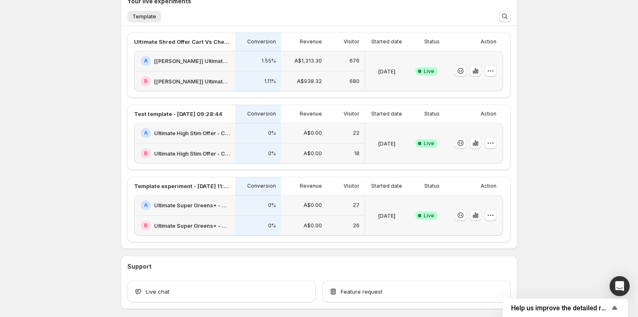
scroll to position [256, 0]
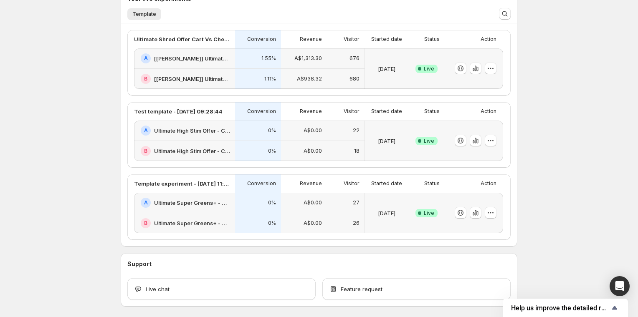
click at [223, 57] on h2 "[[PERSON_NAME]] Ultimate Shred Offer - Cart Flow" at bounding box center [192, 58] width 76 height 8
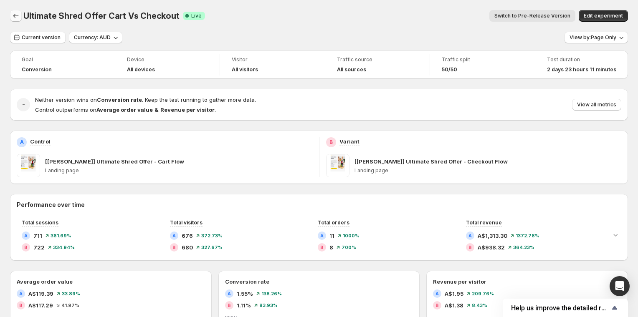
click at [14, 14] on icon "Back" at bounding box center [16, 16] width 8 height 8
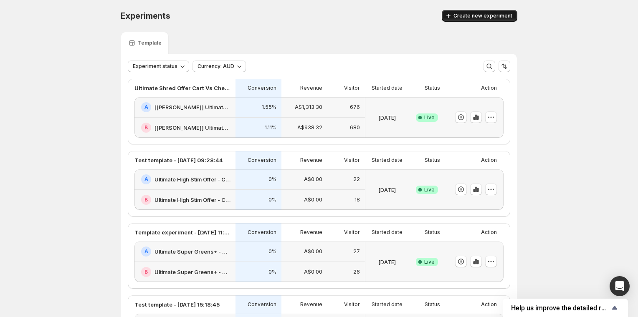
click at [478, 19] on button "Create new experiment" at bounding box center [480, 16] width 76 height 12
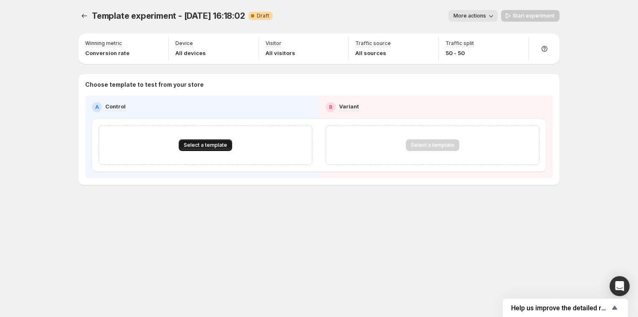
click at [217, 146] on span "Select a template" at bounding box center [205, 145] width 43 height 7
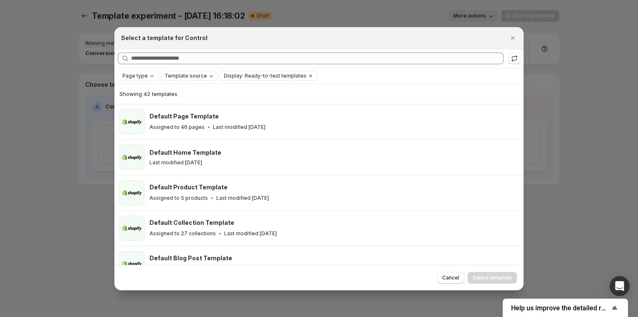
click at [208, 78] on icon "Template source" at bounding box center [211, 76] width 7 height 7
click at [189, 103] on span "GemPages" at bounding box center [188, 101] width 28 height 7
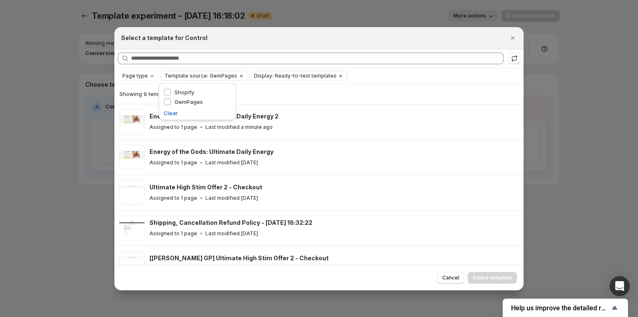
click at [275, 43] on div "Select a template for Control" at bounding box center [318, 38] width 409 height 22
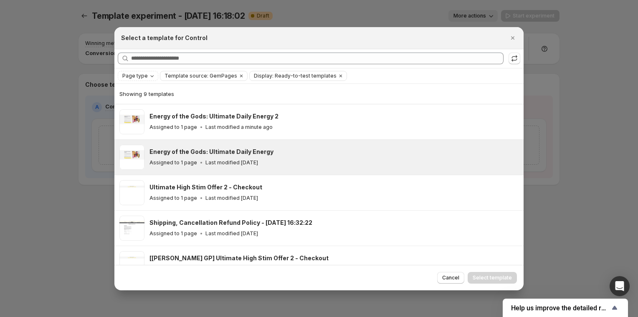
click at [288, 155] on div "Energy of the Gods: Ultimate Daily Energy" at bounding box center [332, 152] width 366 height 8
click at [504, 279] on span "Select template" at bounding box center [491, 278] width 39 height 7
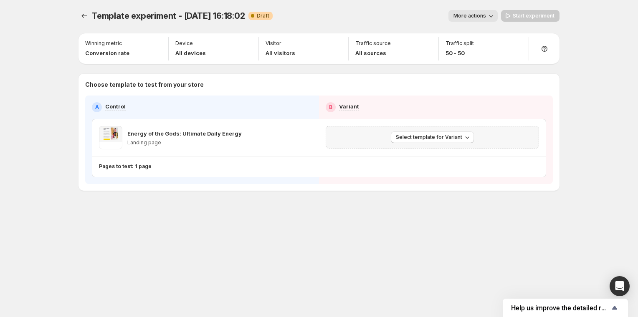
click at [480, 141] on div "Select template for Variant" at bounding box center [432, 137] width 202 height 12
click at [457, 136] on span "Select template for Variant" at bounding box center [429, 137] width 66 height 7
click at [453, 169] on span "Create Variant based on Control" at bounding box center [433, 169] width 85 height 7
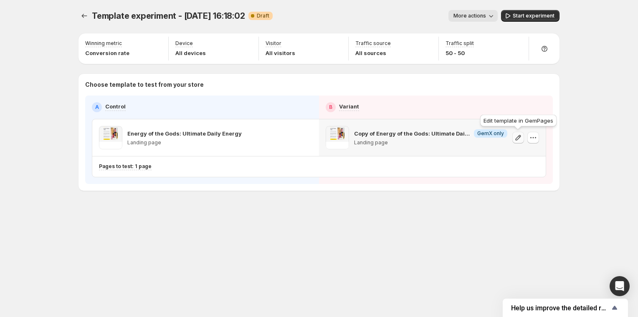
click at [519, 137] on icon "button" at bounding box center [517, 137] width 5 height 5
click at [534, 140] on icon "button" at bounding box center [533, 138] width 8 height 8
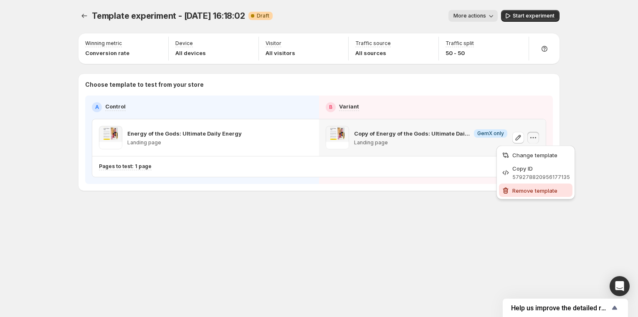
click at [528, 190] on span "Remove template" at bounding box center [534, 190] width 45 height 7
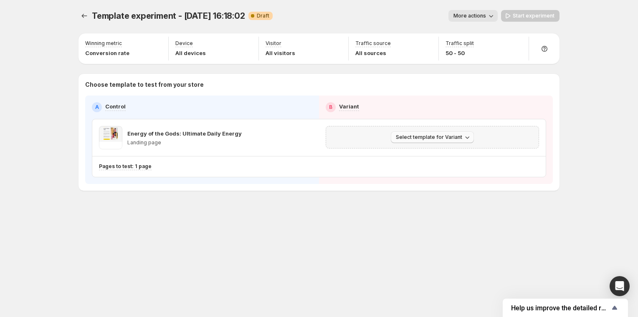
click at [444, 135] on span "Select template for Variant" at bounding box center [429, 137] width 66 height 7
click at [443, 155] on span "Select an existing template" at bounding box center [426, 154] width 71 height 7
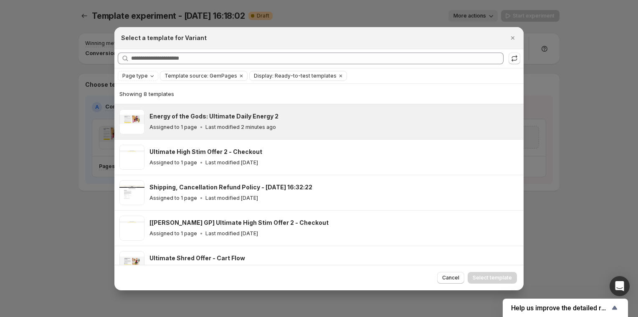
click at [375, 117] on div "Energy of the Gods: Ultimate Daily Energy 2" at bounding box center [332, 116] width 366 height 8
click at [495, 278] on span "Select template" at bounding box center [491, 278] width 39 height 7
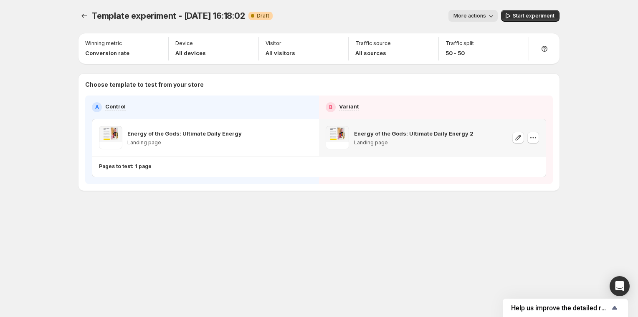
click at [146, 18] on span "Template experiment - [DATE] 16:18:02" at bounding box center [168, 16] width 153 height 10
click at [158, 43] on icon "button" at bounding box center [157, 44] width 8 height 8
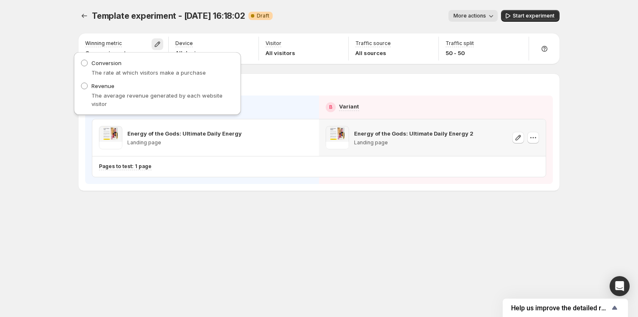
click at [242, 202] on div "Template experiment - [DATE] 16:18:02. This page is ready Template experiment -…" at bounding box center [318, 118] width 501 height 236
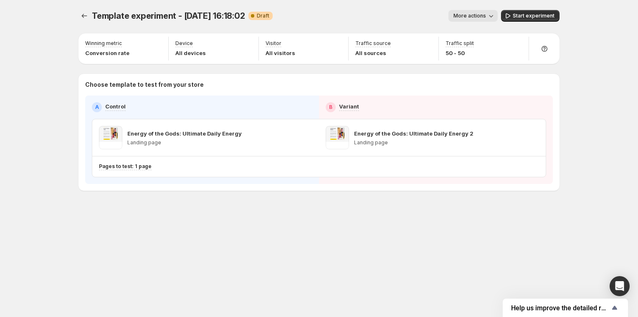
click at [240, 15] on span "Template experiment - [DATE] 16:18:02" at bounding box center [168, 16] width 153 height 10
click at [483, 15] on span "More actions" at bounding box center [469, 16] width 33 height 7
click at [472, 50] on span "Rename" at bounding box center [477, 47] width 21 height 7
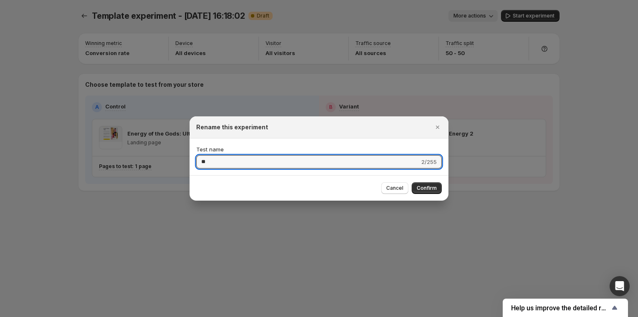
type input "*"
click at [201, 162] on input "**********" at bounding box center [306, 161] width 221 height 13
type input "**********"
click at [428, 188] on span "Confirm" at bounding box center [426, 188] width 20 height 7
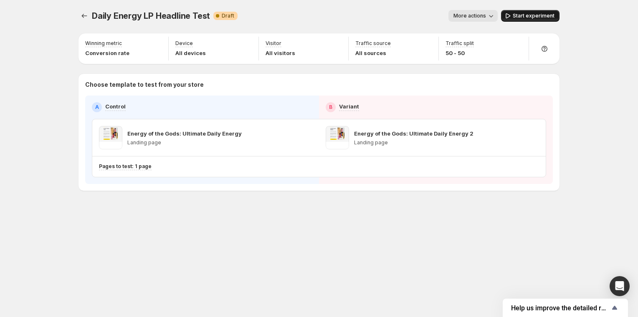
click at [533, 16] on span "Start experiment" at bounding box center [533, 16] width 42 height 7
click at [83, 14] on icon "Experiments" at bounding box center [84, 16] width 8 height 8
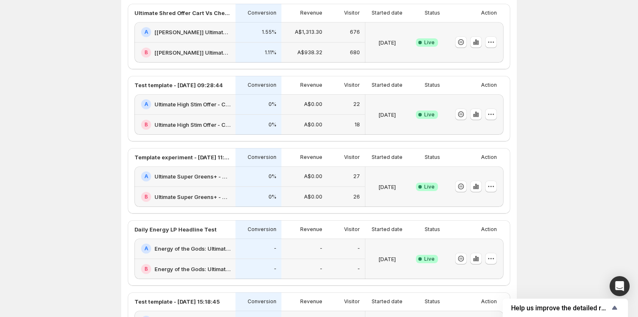
scroll to position [73, 0]
